Goal: Task Accomplishment & Management: Manage account settings

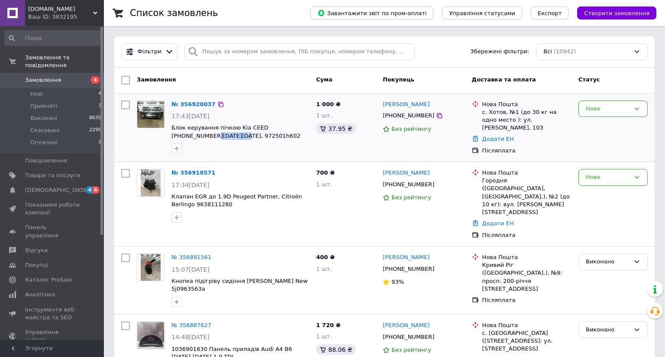
drag, startPoint x: 206, startPoint y: 135, endPoint x: 169, endPoint y: 138, distance: 36.5
click at [169, 138] on div "№ 356920037 17:43, 12.08.2025 Блок керування пічкою Kia CEED 1 2006-2012, 97250…" at bounding box center [240, 127] width 145 height 61
copy span "972501h602"
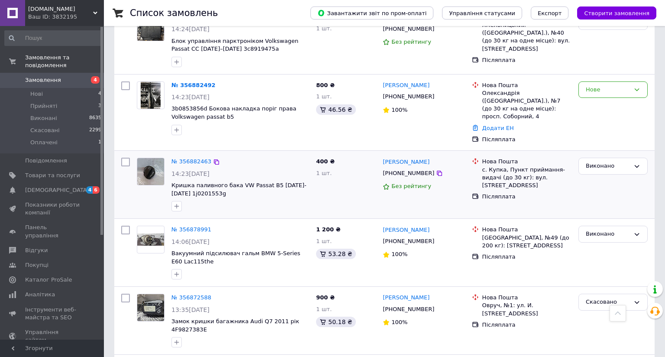
scroll to position [390, 0]
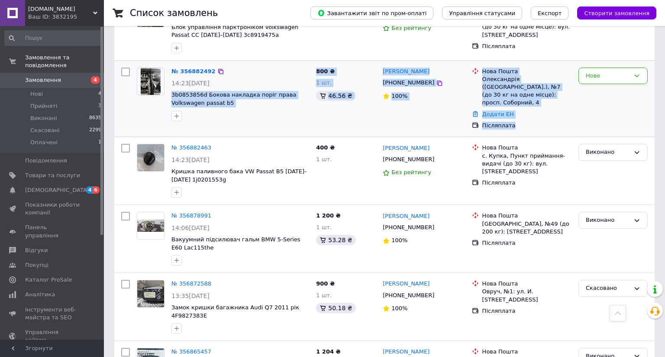
drag, startPoint x: 170, startPoint y: 78, endPoint x: 562, endPoint y: 100, distance: 392.1
click at [562, 100] on div "№ 356882492 14:23, 12.08.2025 3b0853856d Бокова накладка поріг права Volkswagen…" at bounding box center [385, 98] width 534 height 69
copy div "3b0853856d Бокова накладка поріг права Volkswagen passat b5 800 ₴ 1 шт. 46.56 ₴…"
click at [601, 71] on div "Нове" at bounding box center [608, 75] width 44 height 9
click at [596, 102] on li "Виконано" at bounding box center [613, 110] width 68 height 16
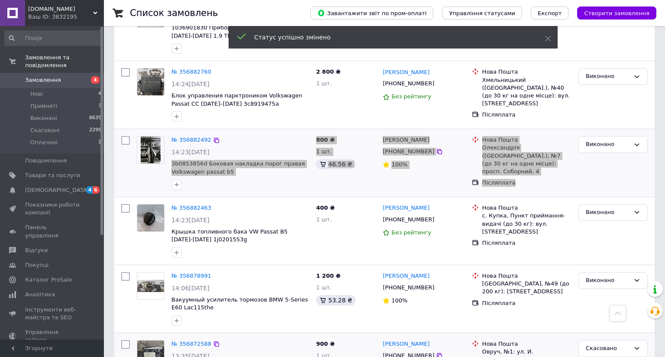
scroll to position [449, 0]
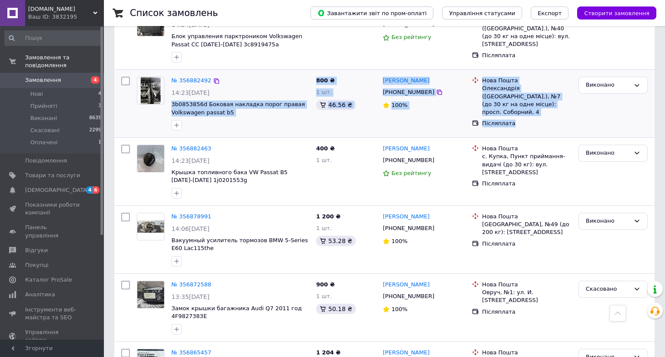
click at [257, 118] on div at bounding box center [240, 125] width 141 height 14
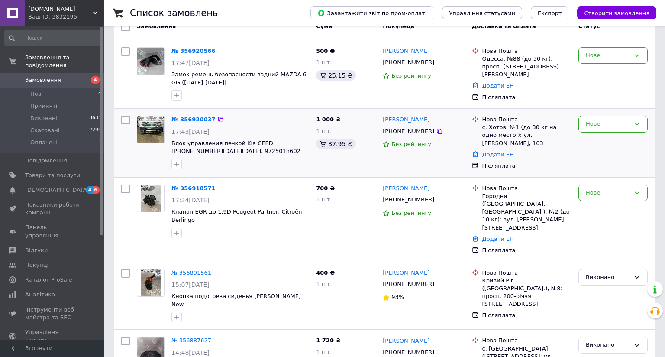
scroll to position [16, 0]
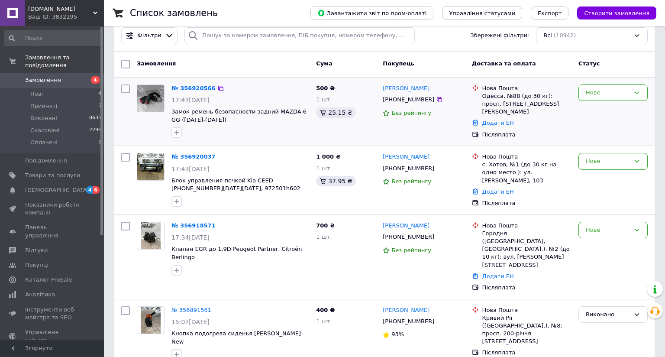
click at [346, 134] on div "500 ₴ 1 шт. 25.15 ₴" at bounding box center [346, 112] width 67 height 62
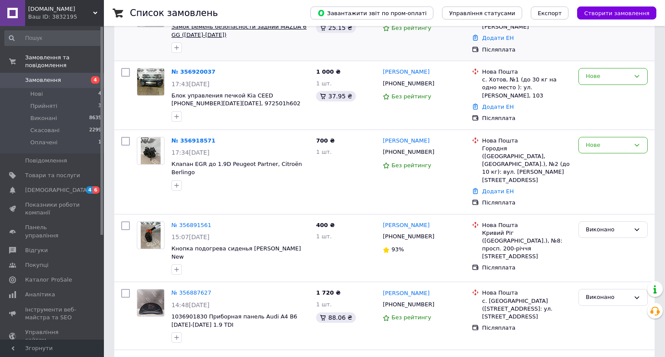
scroll to position [103, 0]
